Goal: Transaction & Acquisition: Purchase product/service

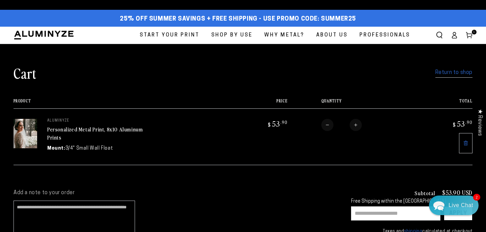
click at [447, 73] on link "Return to shop" at bounding box center [454, 73] width 37 height 10
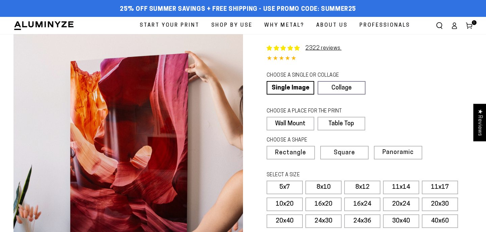
select select "**********"
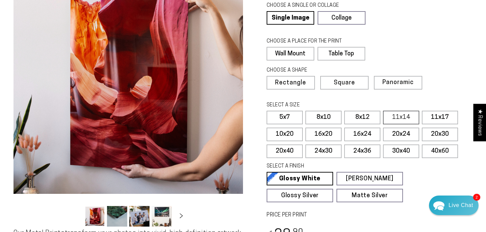
scroll to position [74, 0]
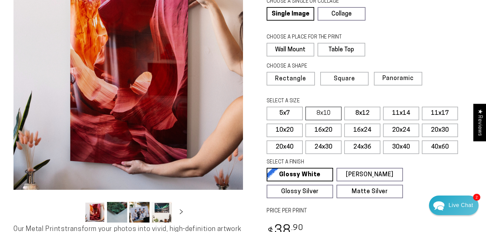
click at [329, 110] on label "8x10" at bounding box center [324, 114] width 36 height 14
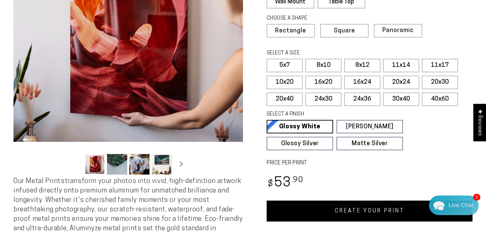
scroll to position [123, 0]
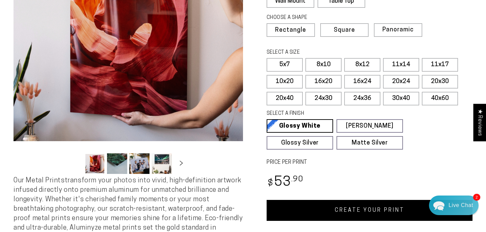
click at [359, 206] on link "CREATE YOUR PRINT" at bounding box center [370, 210] width 206 height 21
